Goal: Task Accomplishment & Management: Use online tool/utility

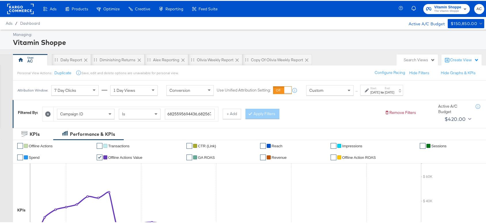
click at [46, 113] on icon at bounding box center [47, 113] width 5 height 5
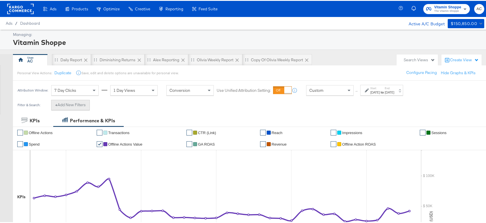
click at [77, 102] on button "+ Add New Filters" at bounding box center [70, 104] width 39 height 10
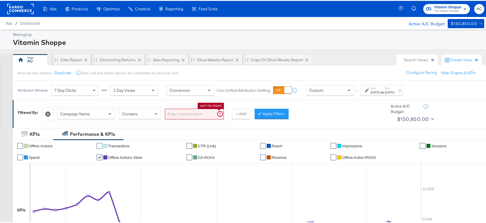
click at [181, 113] on input "search" at bounding box center [194, 113] width 59 height 11
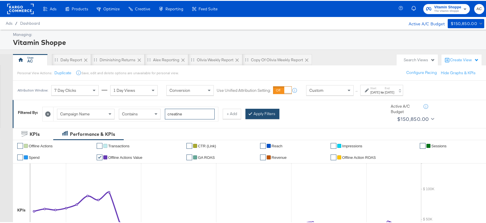
type input "creatine"
click at [252, 117] on button "Apply Filters" at bounding box center [263, 113] width 34 height 10
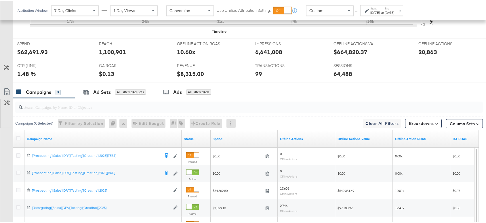
scroll to position [229, 0]
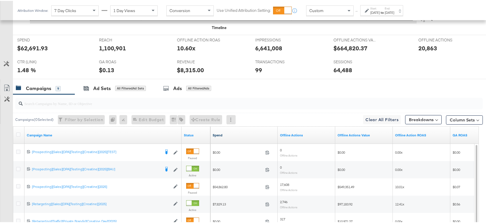
click at [219, 132] on link "Spend" at bounding box center [244, 134] width 63 height 5
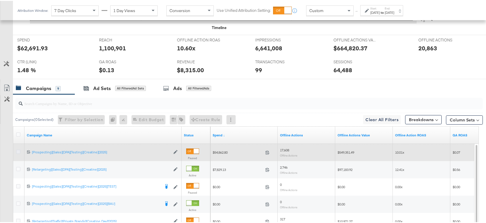
click at [18, 150] on icon at bounding box center [18, 151] width 4 height 4
click at [0, 0] on input "checkbox" at bounding box center [0, 0] width 0 height 0
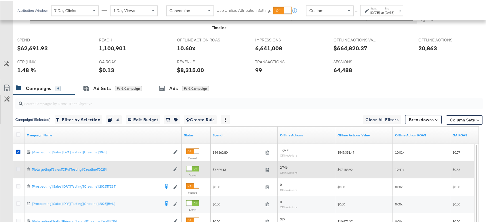
click at [18, 167] on icon at bounding box center [18, 168] width 4 height 4
click at [0, 0] on input "checkbox" at bounding box center [0, 0] width 0 height 0
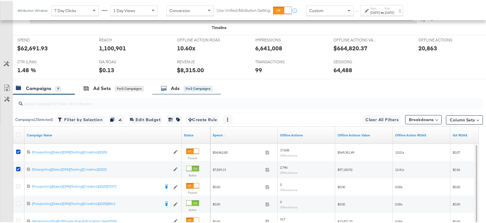
click at [182, 86] on div "Ads for 2 Campaigns" at bounding box center [187, 87] width 52 height 7
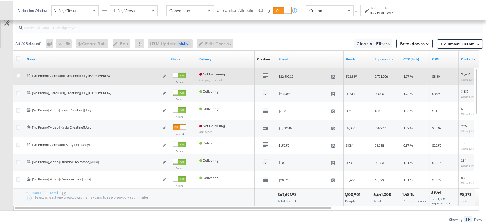
scroll to position [317, 0]
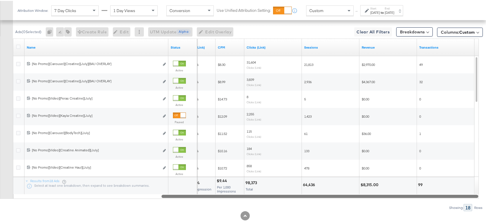
drag, startPoint x: 282, startPoint y: 196, endPoint x: 432, endPoint y: 195, distance: 150.3
click at [432, 195] on div at bounding box center [320, 195] width 317 height 5
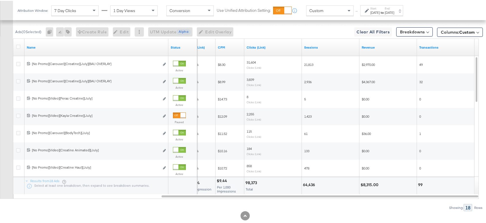
click at [394, 10] on div "Aug 18th 2025" at bounding box center [390, 12] width 10 height 5
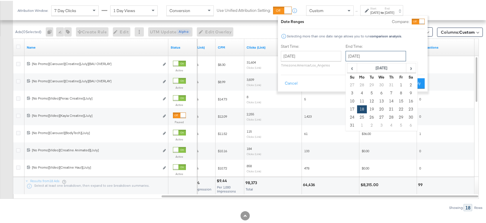
click at [382, 54] on input "August 18th 2025" at bounding box center [376, 55] width 60 height 10
click at [413, 49] on div "Start Time: July 14th 2025 ‹ July 2025 › Su Mo Tu We Th Fr Sa 29 30 1 2 3 4 5 6…" at bounding box center [353, 56] width 144 height 26
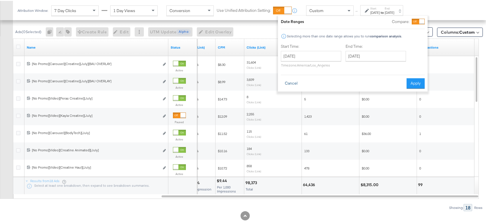
click at [295, 83] on button "Cancel" at bounding box center [291, 82] width 21 height 10
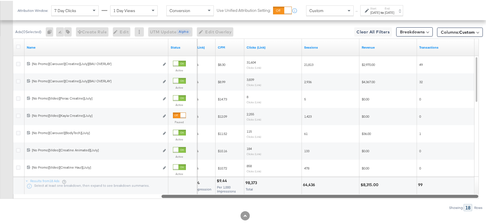
click at [196, 192] on div "Name Status CTR (Link) CPM Clicks (Link) Sessions Revenue Transactions 68256765…" at bounding box center [246, 118] width 466 height 160
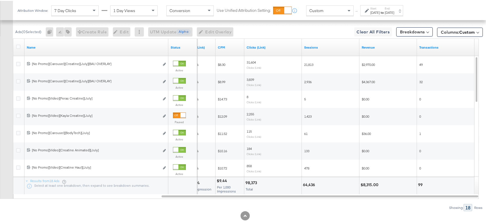
click at [394, 10] on div "Aug 18th 2025" at bounding box center [390, 12] width 10 height 5
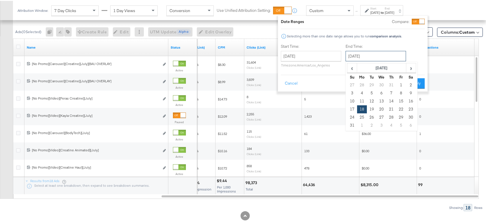
click at [389, 58] on input "August 18th 2025" at bounding box center [376, 55] width 60 height 10
click at [414, 67] on span "›" at bounding box center [411, 67] width 9 height 9
click at [351, 103] on td "14" at bounding box center [353, 100] width 10 height 8
type input "September 14th 2025"
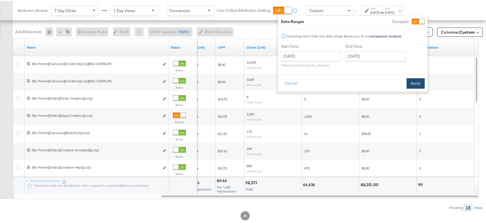
click at [410, 81] on button "Apply" at bounding box center [416, 82] width 18 height 10
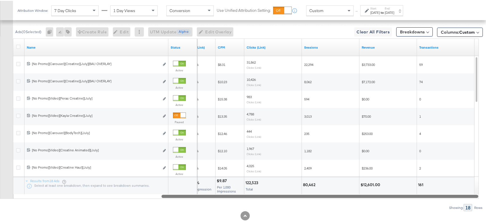
drag, startPoint x: 258, startPoint y: 196, endPoint x: 268, endPoint y: 196, distance: 10.7
click at [268, 196] on div at bounding box center [320, 195] width 317 height 5
